Goal: Information Seeking & Learning: Learn about a topic

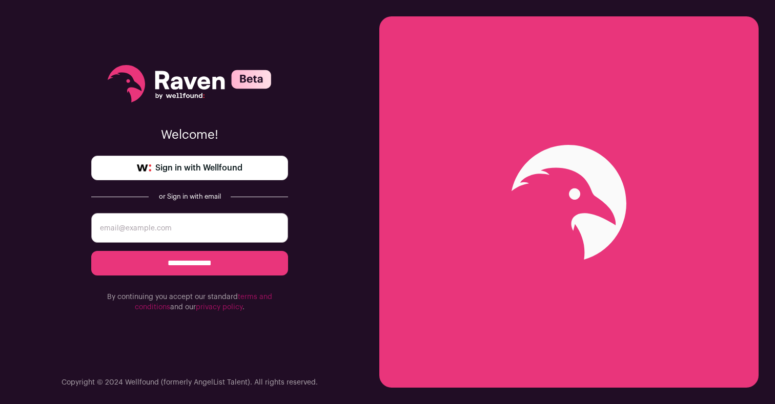
click at [181, 234] on input "email" at bounding box center [189, 228] width 197 height 30
click at [162, 190] on div "**********" at bounding box center [189, 189] width 197 height 378
click at [162, 180] on div "**********" at bounding box center [189, 189] width 197 height 378
click at [174, 170] on span "Sign in with Wellfound" at bounding box center [198, 168] width 87 height 12
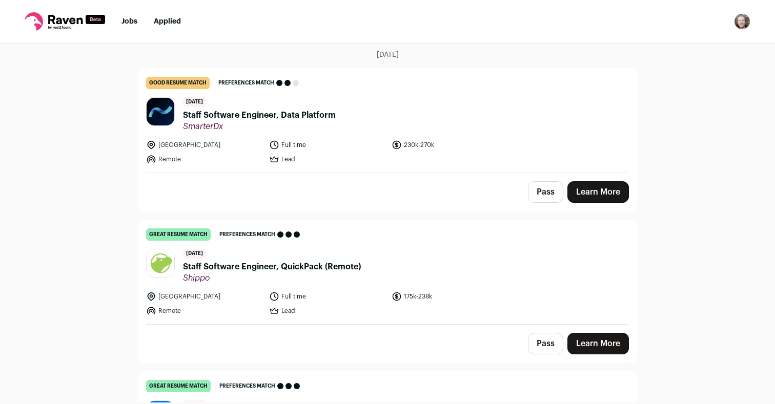
scroll to position [89, 0]
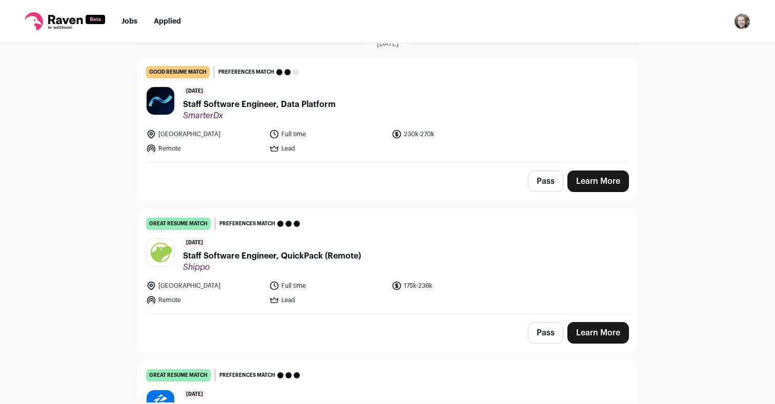
click at [296, 254] on span "Staff Software Engineer, QuickPack (Remote)" at bounding box center [272, 256] width 178 height 12
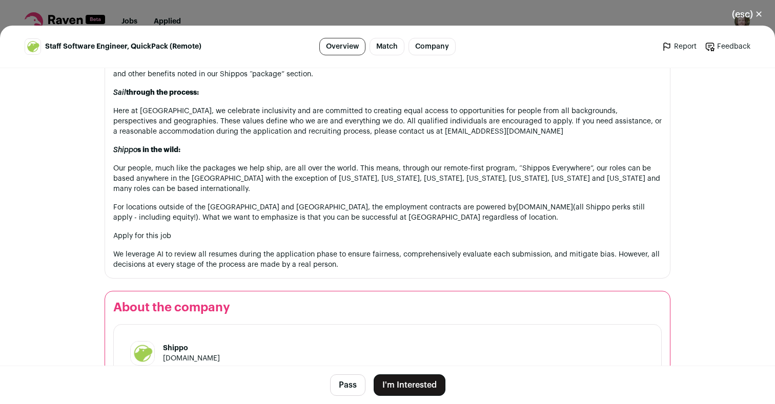
scroll to position [1100, 0]
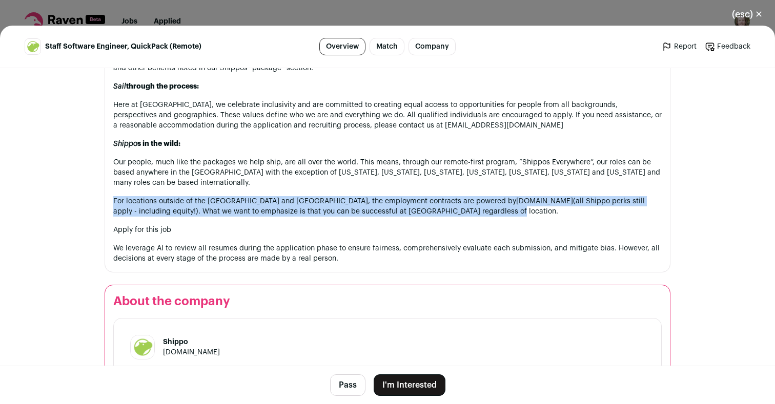
drag, startPoint x: 405, startPoint y: 203, endPoint x: 382, endPoint y: 175, distance: 36.1
click at [381, 175] on p "Our people, much like the packages we help ship, are all over the world. This m…" at bounding box center [387, 172] width 548 height 31
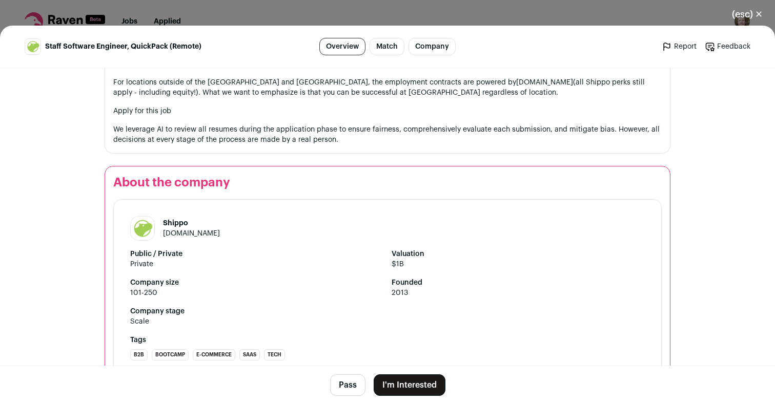
scroll to position [1243, 0]
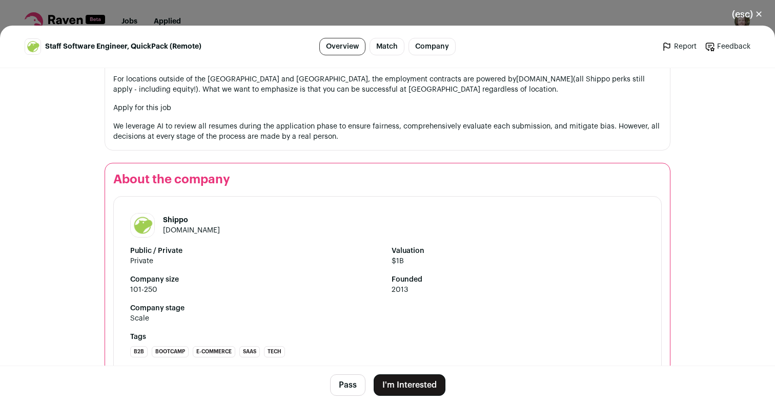
click at [174, 227] on link "[DOMAIN_NAME]" at bounding box center [191, 230] width 57 height 7
